Goal: Transaction & Acquisition: Purchase product/service

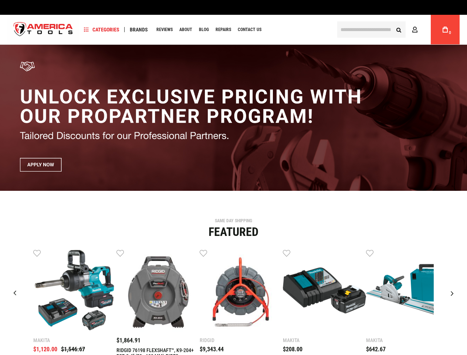
click at [102, 30] on span "Categories" at bounding box center [101, 29] width 35 height 5
click at [139, 30] on span "Brands" at bounding box center [139, 29] width 18 height 5
click at [37, 253] on link "Wish List" at bounding box center [36, 252] width 7 height 7
click at [120, 253] on link "Wish List" at bounding box center [119, 252] width 7 height 7
click at [203, 253] on link "Wish List" at bounding box center [203, 252] width 7 height 7
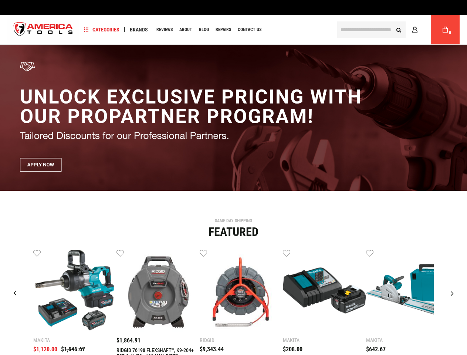
click at [286, 253] on link "Wish List" at bounding box center [286, 252] width 7 height 7
click at [370, 253] on link "Wish List" at bounding box center [369, 252] width 7 height 7
click at [453, 253] on div "Makita $1,120.00 $1,546.67 Wish List Compare" at bounding box center [234, 325] width 456 height 152
